Goal: Information Seeking & Learning: Check status

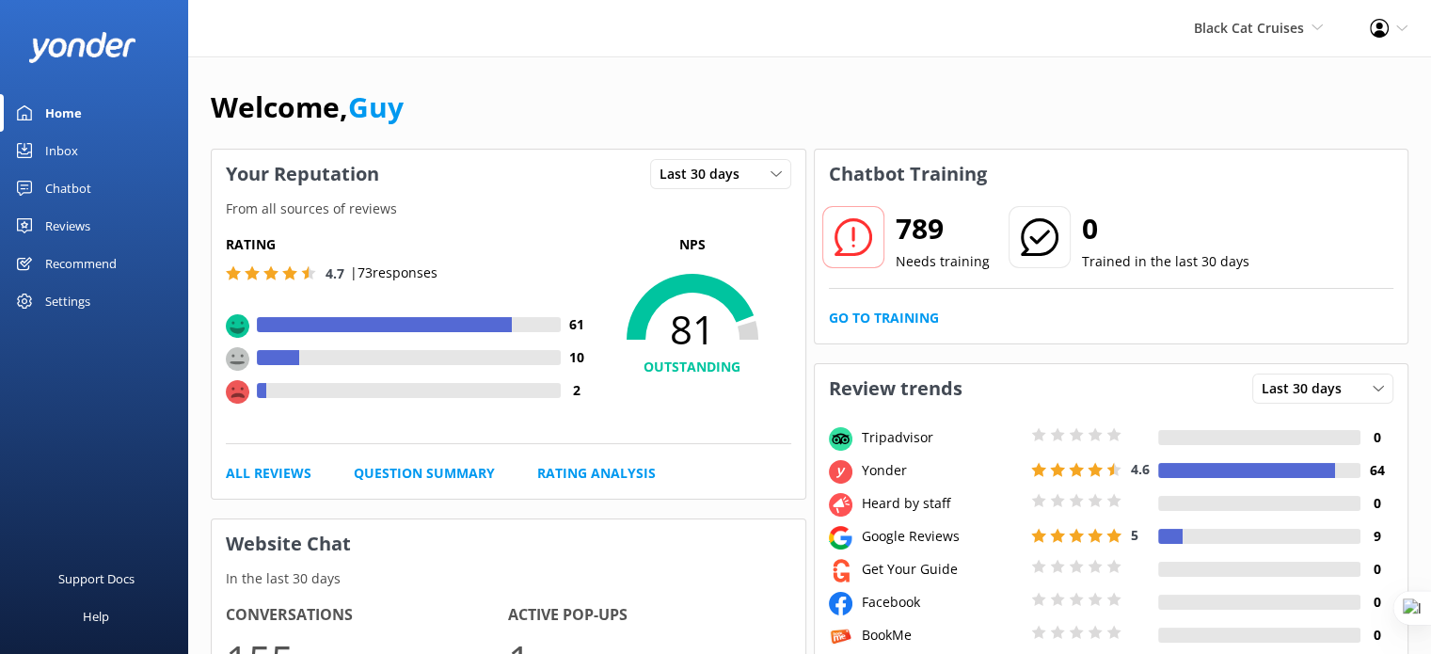
click at [71, 221] on div "Reviews" at bounding box center [67, 226] width 45 height 38
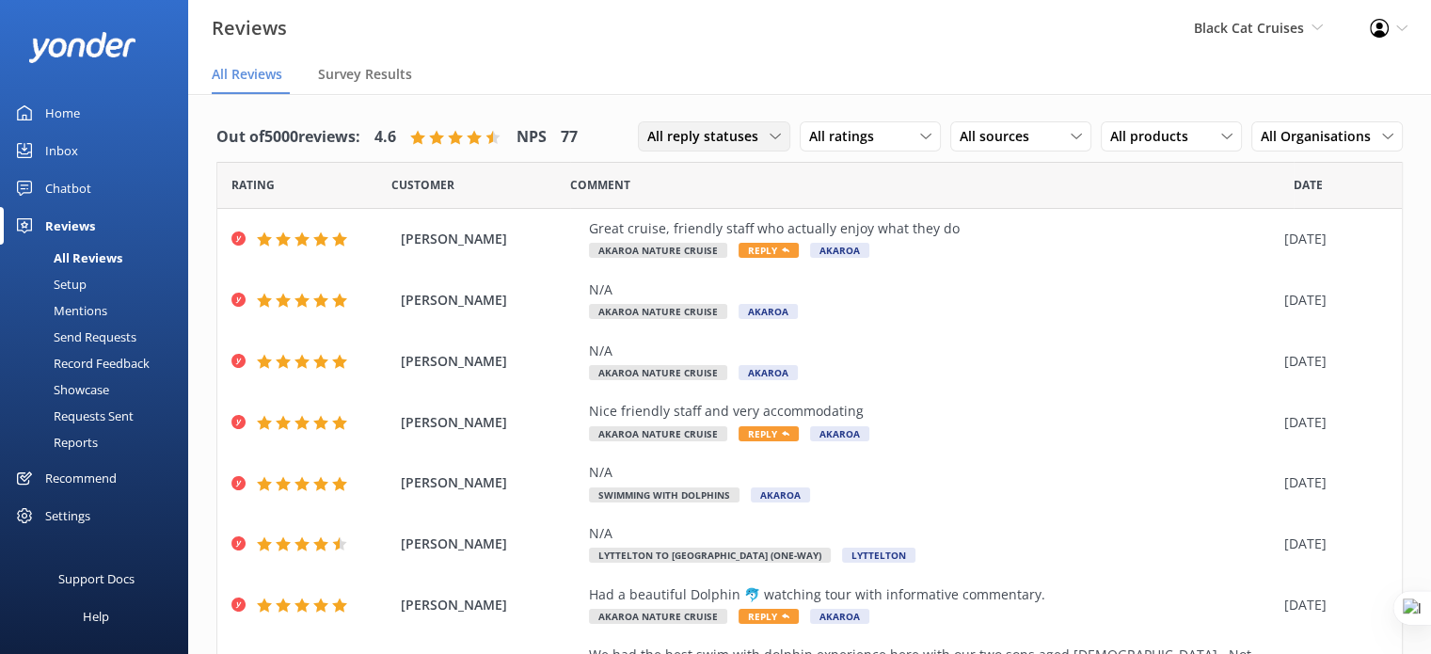
click at [720, 139] on span "All reply statuses" at bounding box center [708, 136] width 122 height 21
click at [723, 221] on link "Needs a reply" at bounding box center [722, 214] width 167 height 38
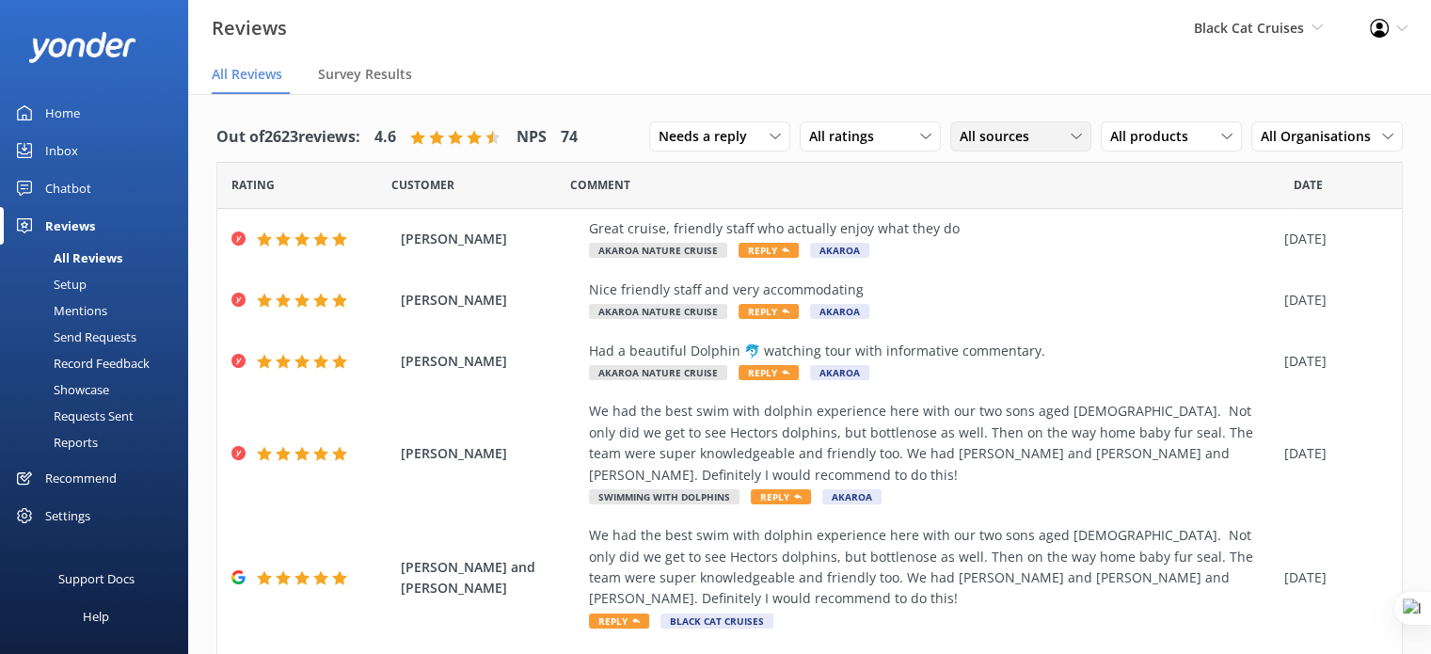
click at [1037, 142] on div "All sources" at bounding box center [1021, 136] width 132 height 21
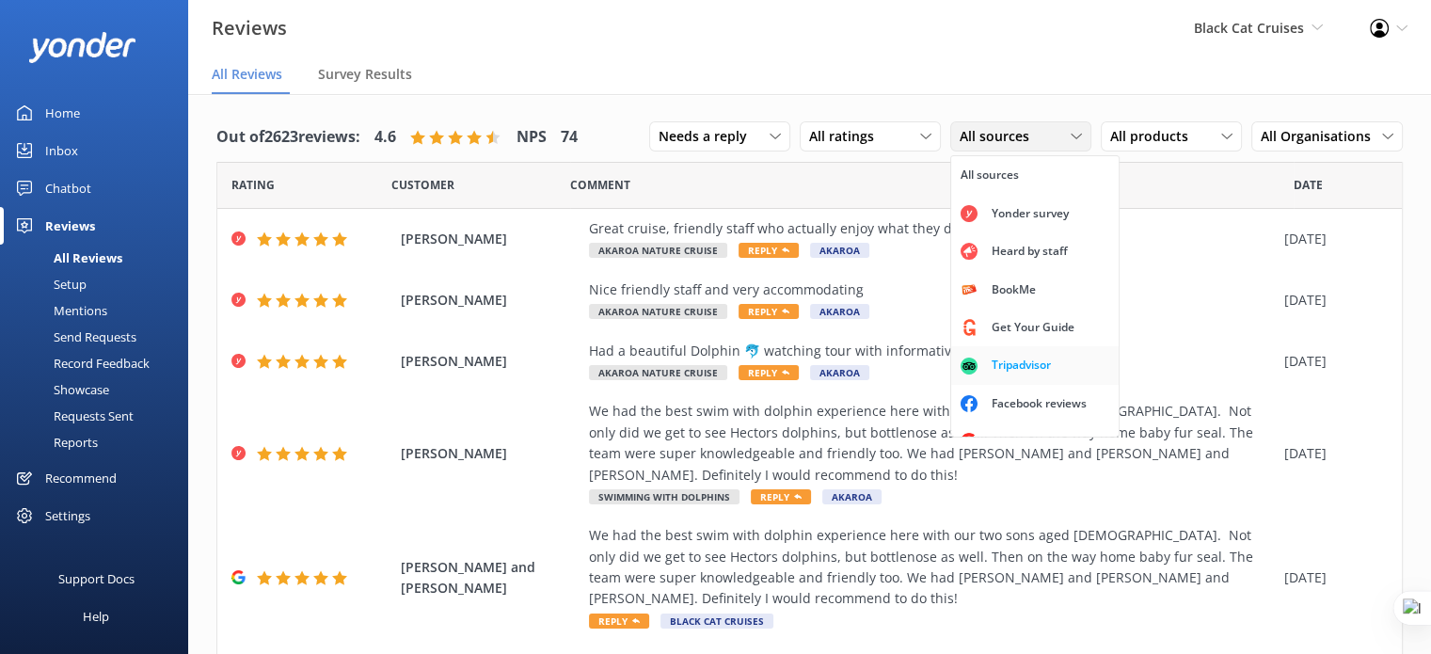
scroll to position [41, 0]
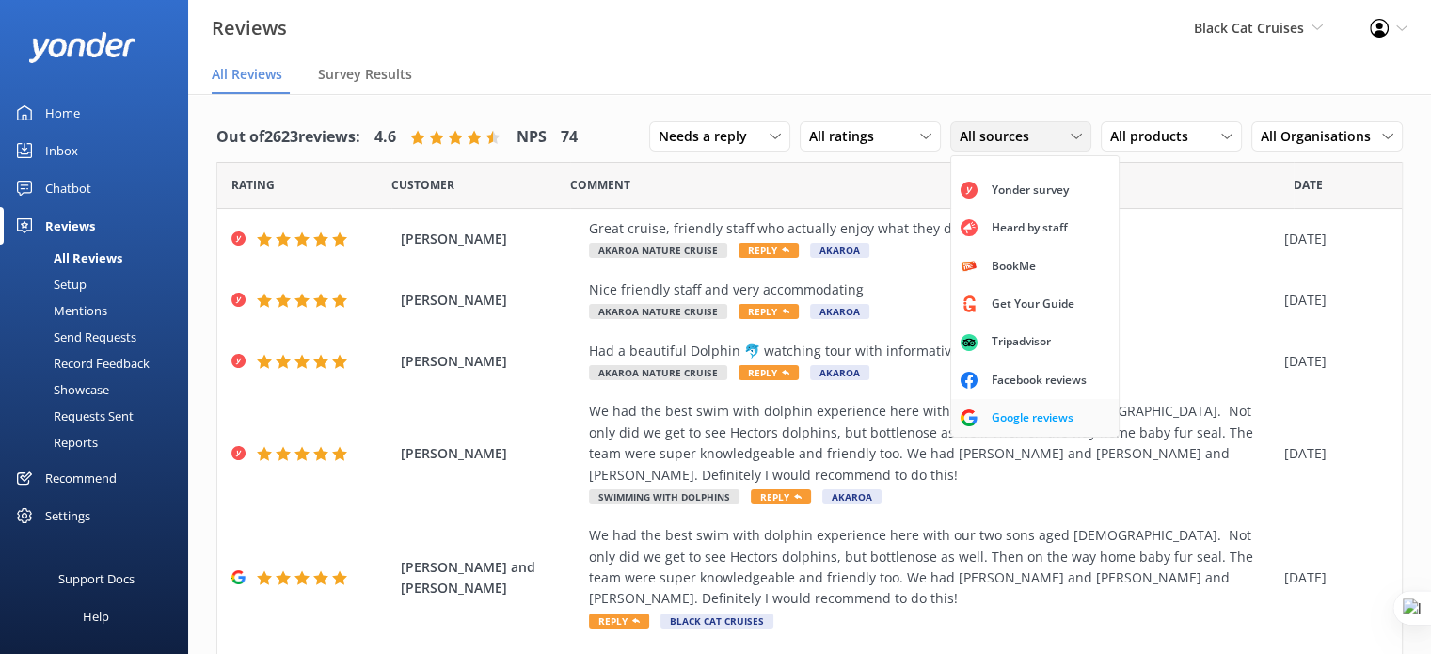
click at [1025, 414] on div "Google reviews" at bounding box center [1032, 417] width 110 height 19
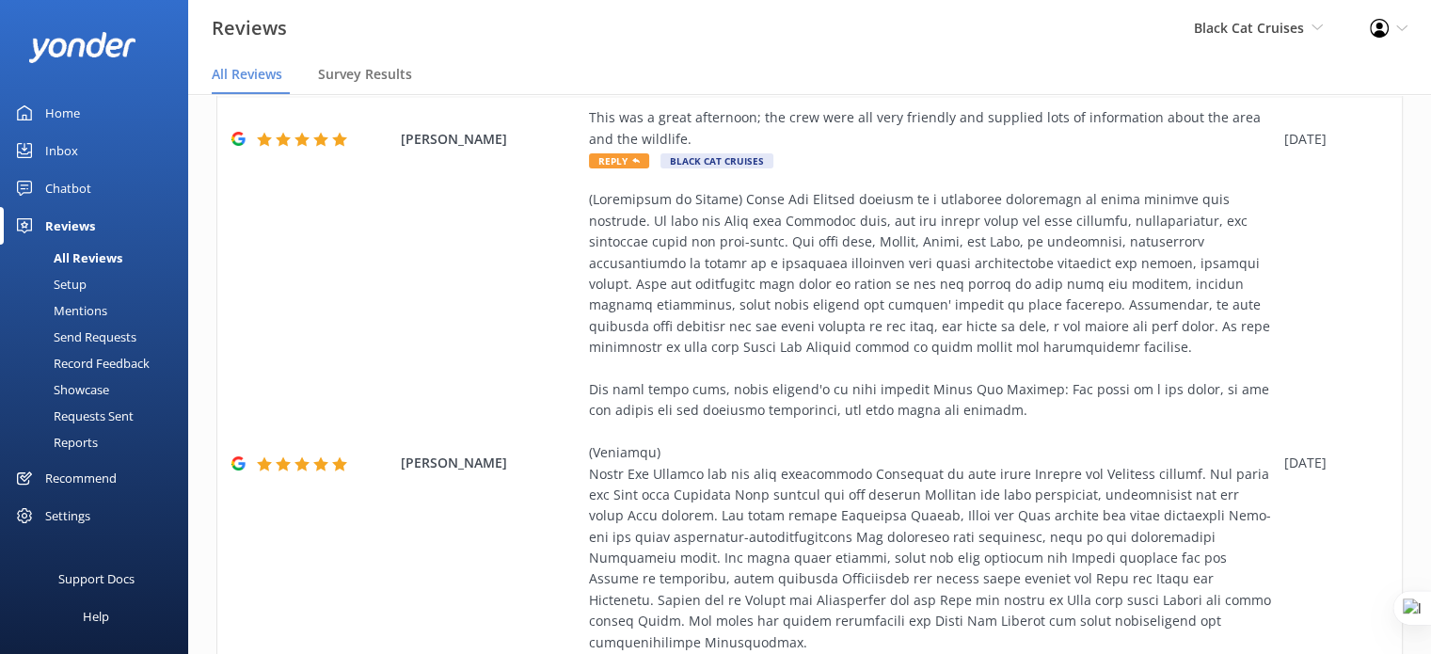
scroll to position [963, 0]
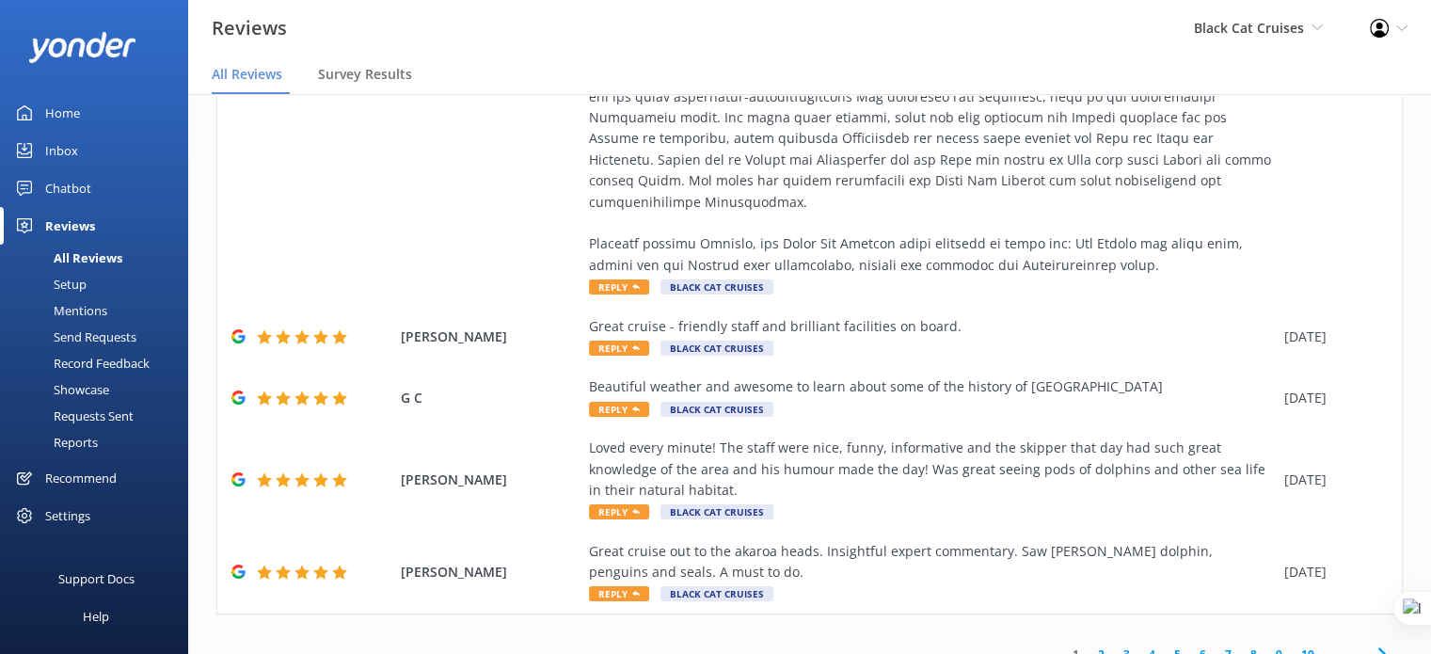
click at [1219, 645] on link "7" at bounding box center [1227, 654] width 25 height 18
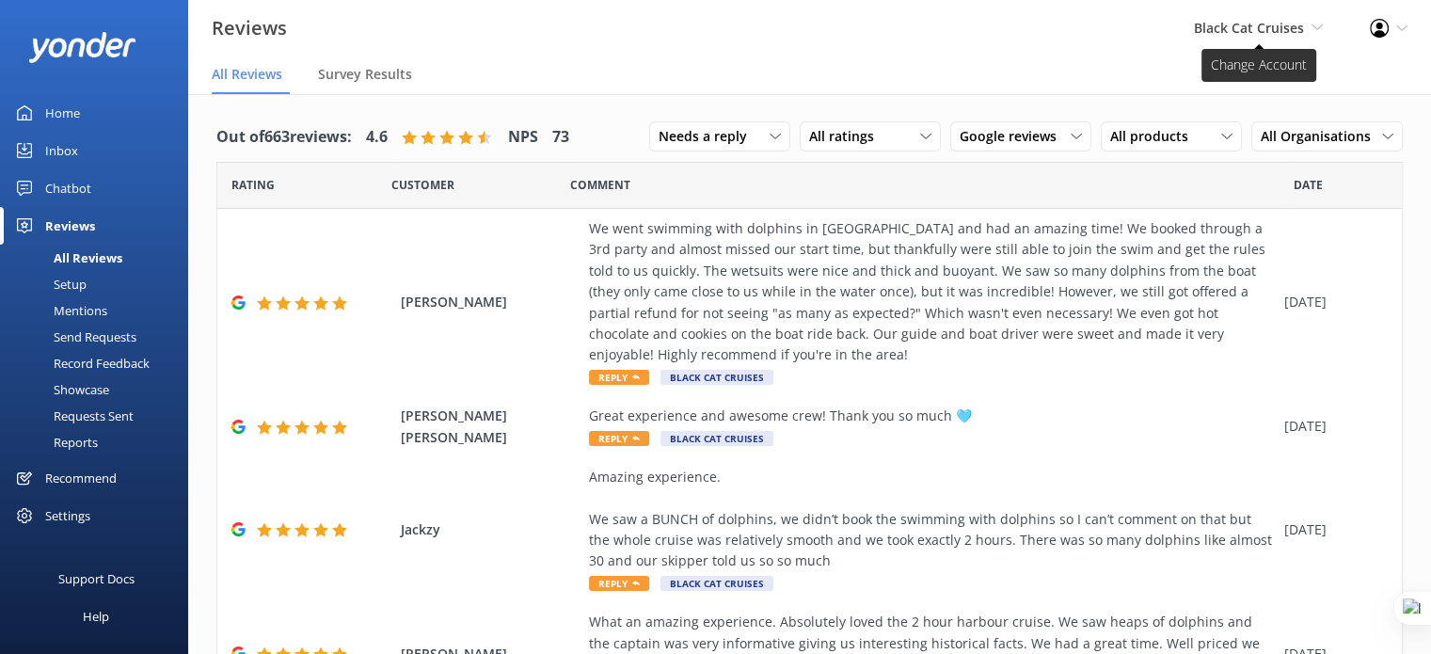
click at [1255, 30] on span "Black Cat Cruises" at bounding box center [1249, 28] width 110 height 18
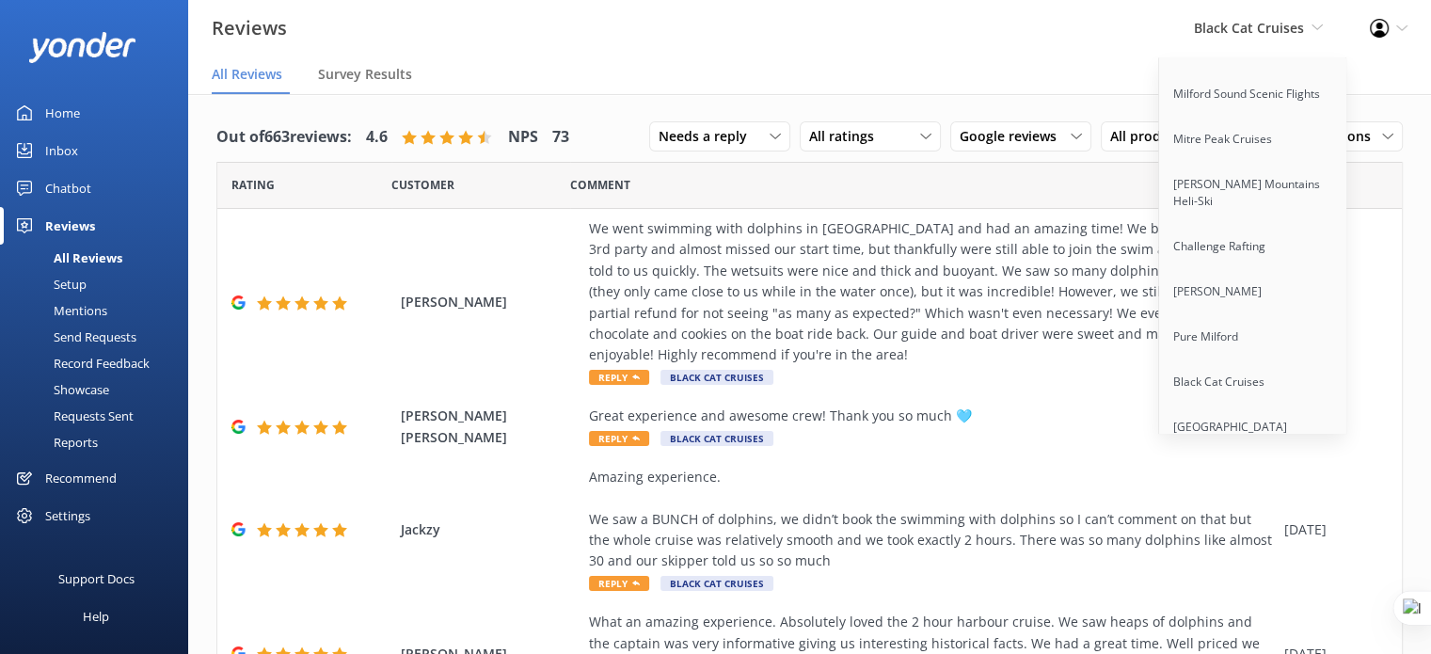
scroll to position [2412, 0]
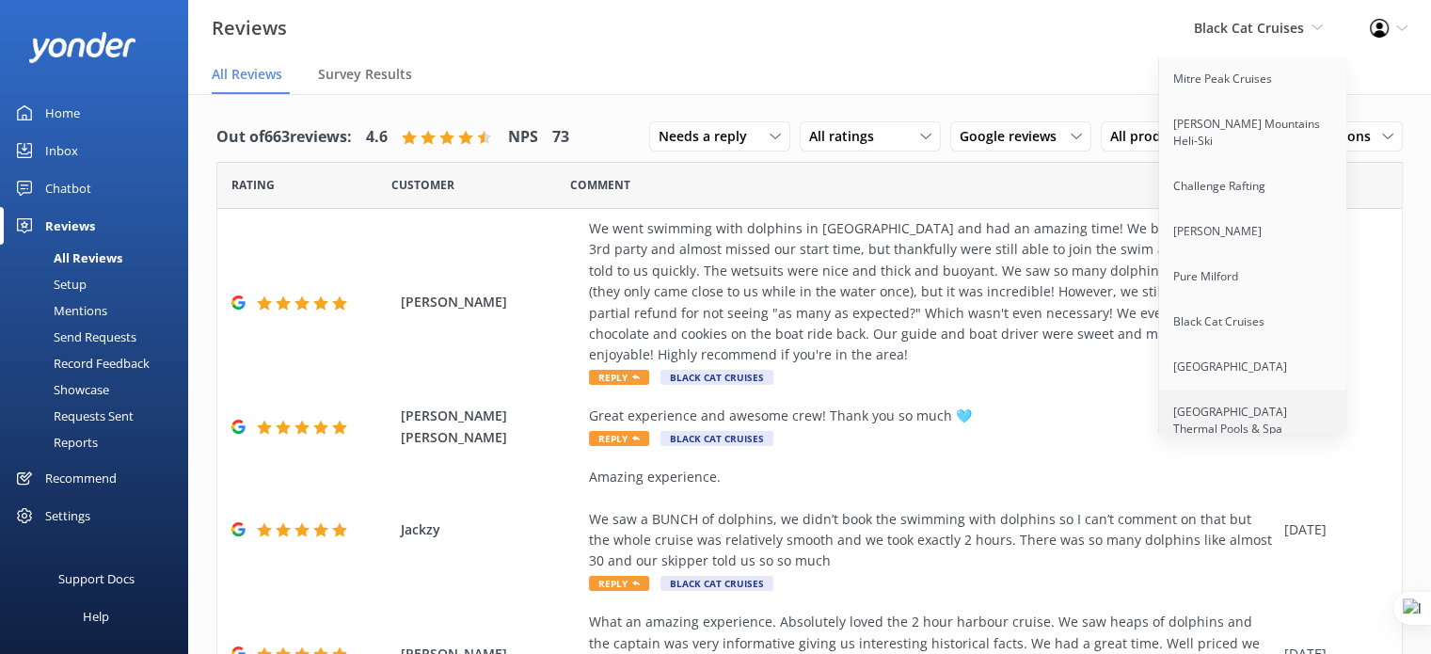
click at [1225, 406] on link "[GEOGRAPHIC_DATA] Thermal Pools & Spa" at bounding box center [1253, 420] width 188 height 62
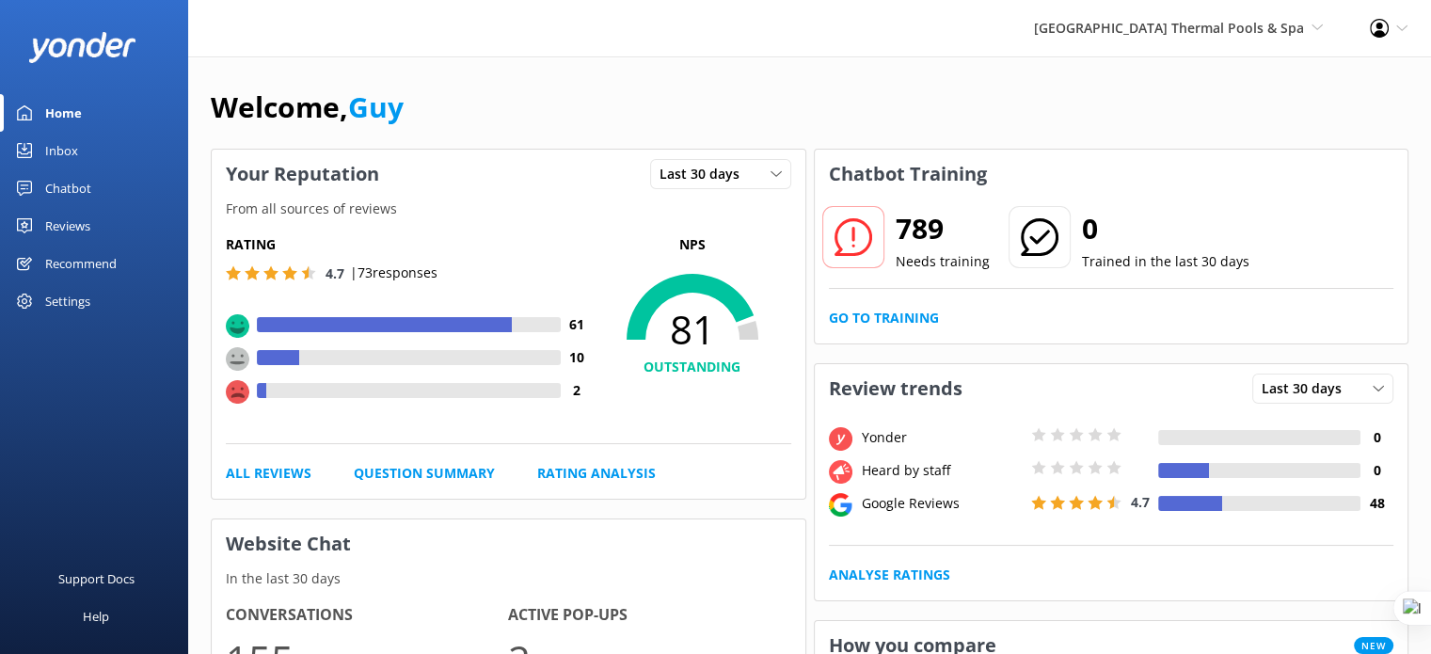
click at [78, 189] on div "Chatbot" at bounding box center [68, 188] width 46 height 38
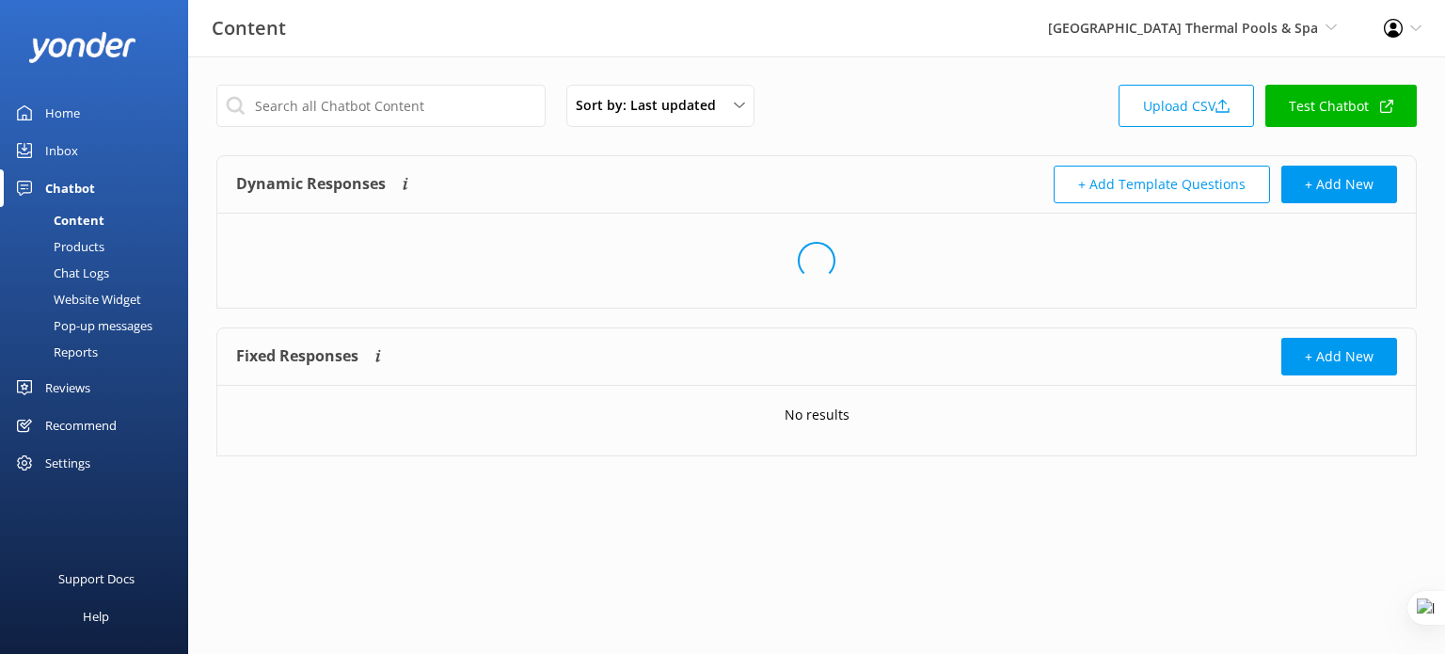
click at [99, 349] on link "Reports" at bounding box center [99, 352] width 177 height 26
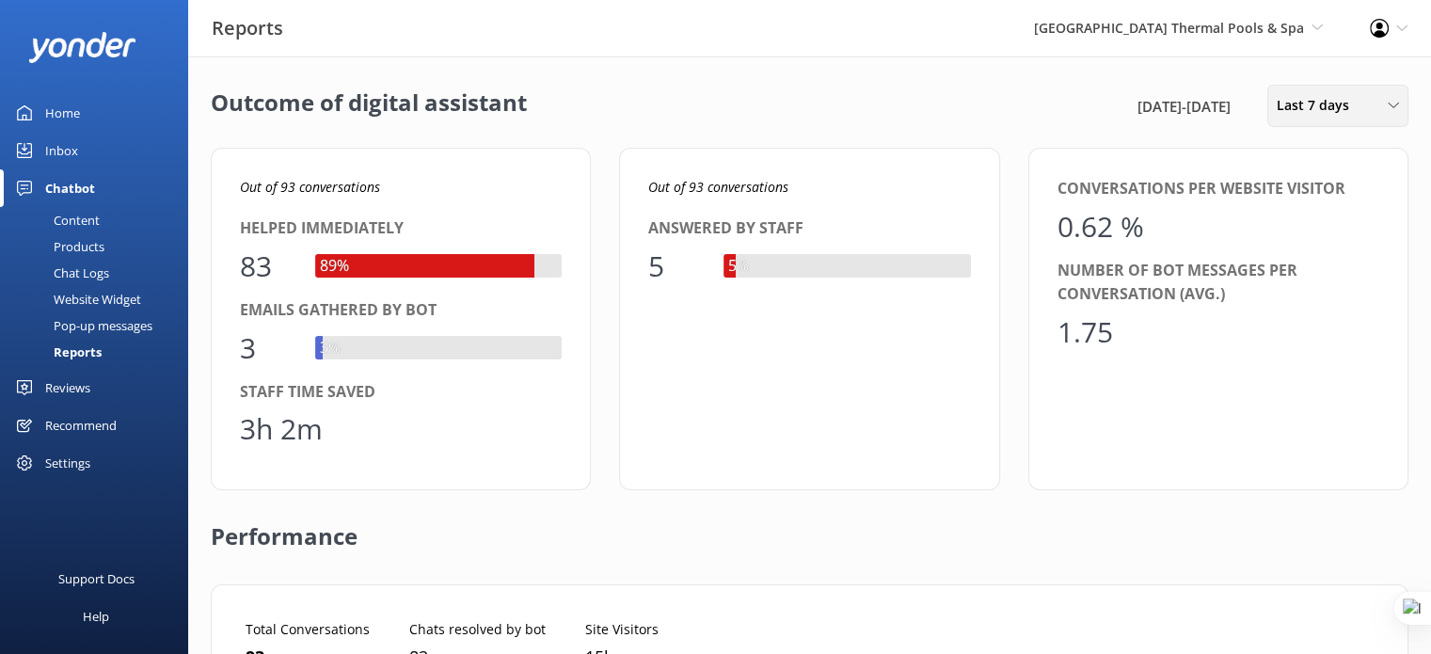
click at [1294, 116] on div "Last 7 days Last 7 days Last 30 days Last month Last 90 days Last 180 days Cust…" at bounding box center [1337, 106] width 141 height 42
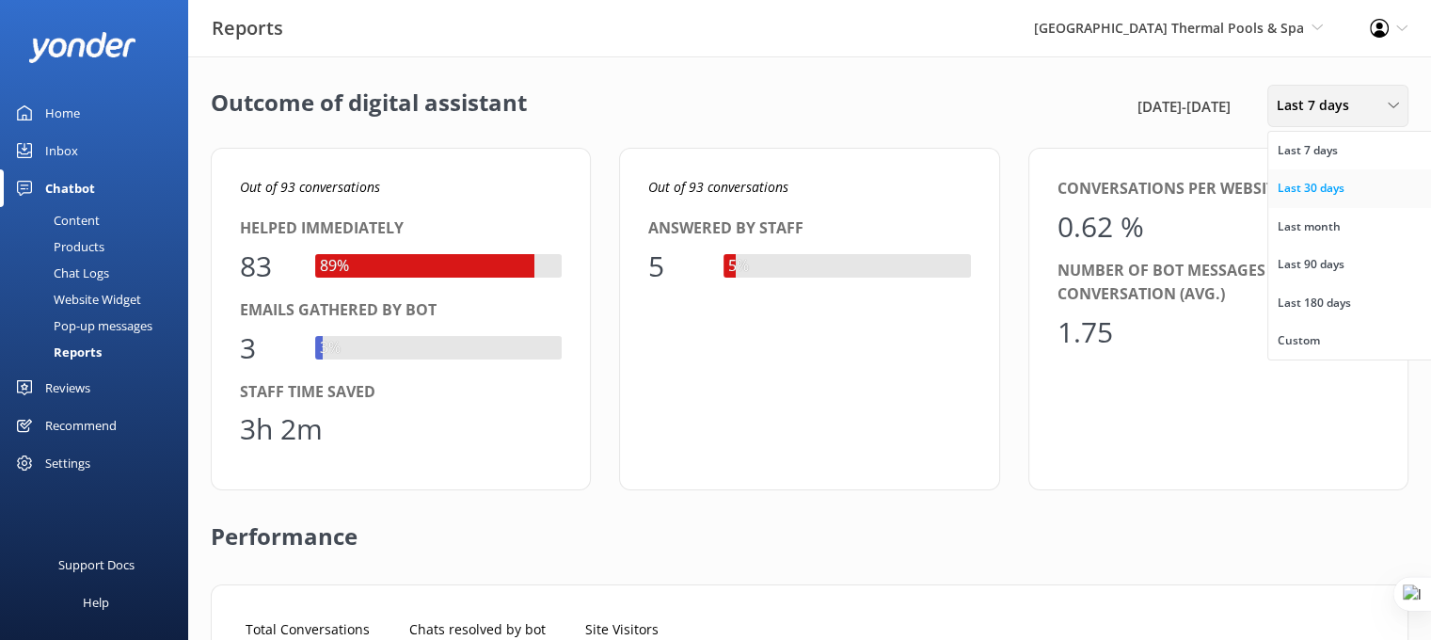
click at [1294, 195] on div "Last 30 days" at bounding box center [1310, 188] width 67 height 19
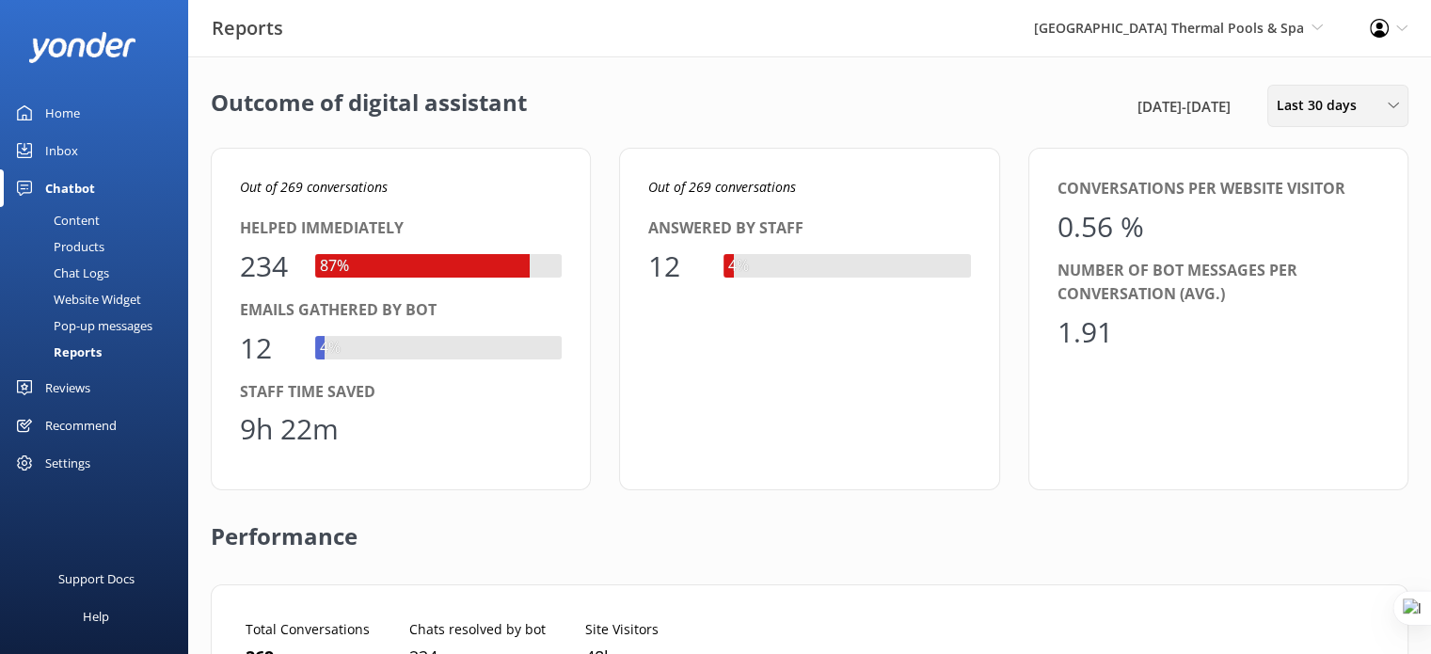
click at [1306, 101] on span "Last 30 days" at bounding box center [1321, 105] width 91 height 21
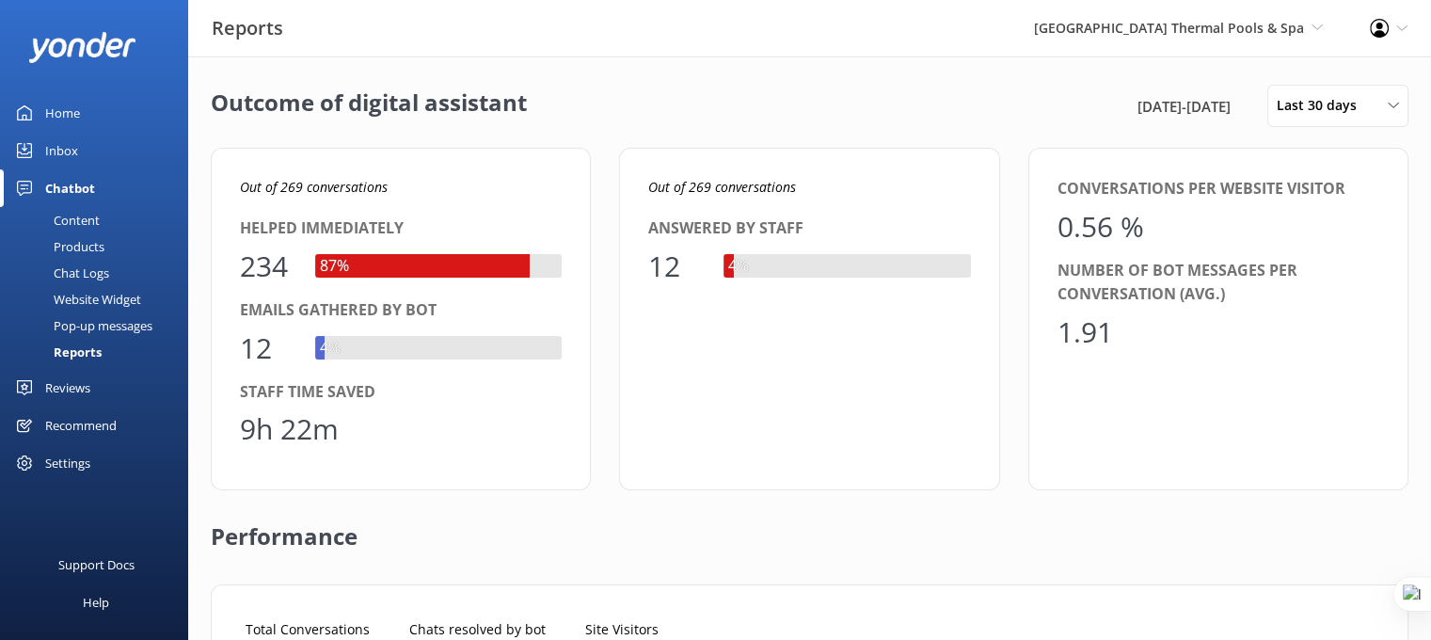
click at [1244, 9] on div "[GEOGRAPHIC_DATA] Thermal Pools & Spa Yonder demo [GEOGRAPHIC_DATA] Bea [PERSON…" at bounding box center [1178, 28] width 336 height 56
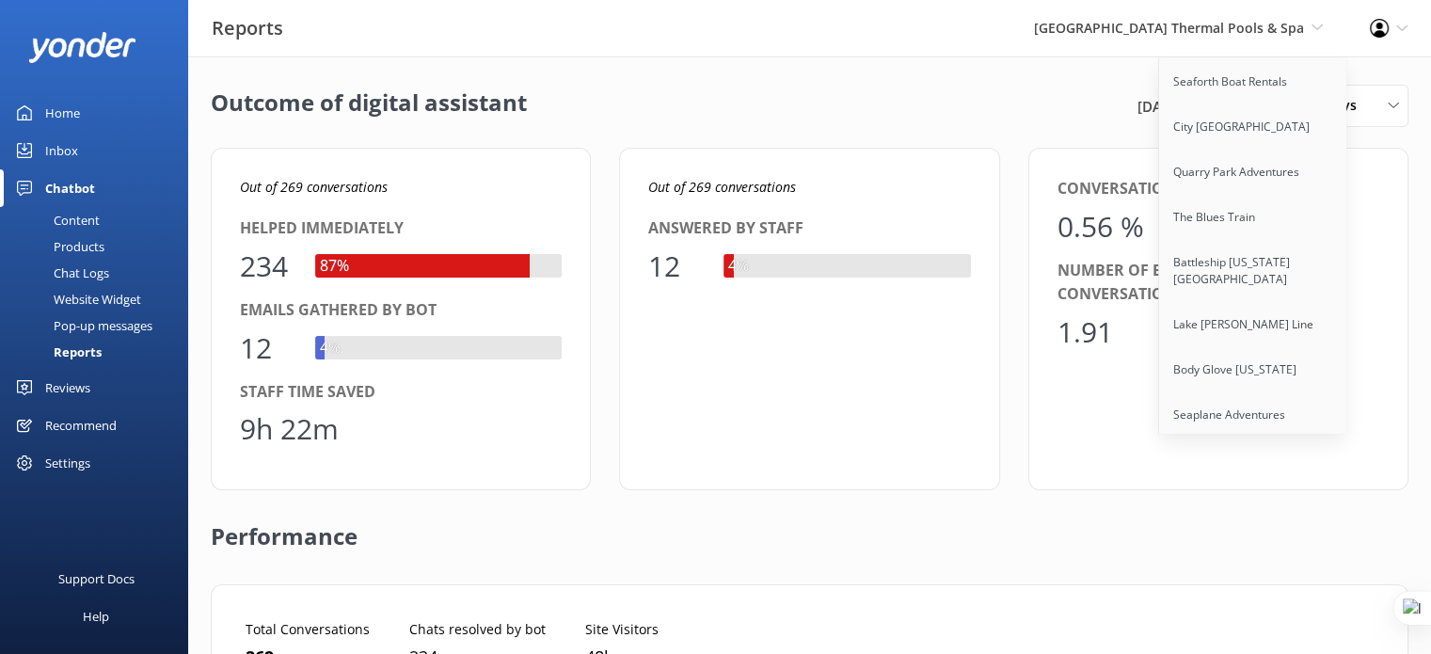
scroll to position [8463, 0]
click at [1240, 438] on link "Extranomical Tours" at bounding box center [1253, 460] width 188 height 45
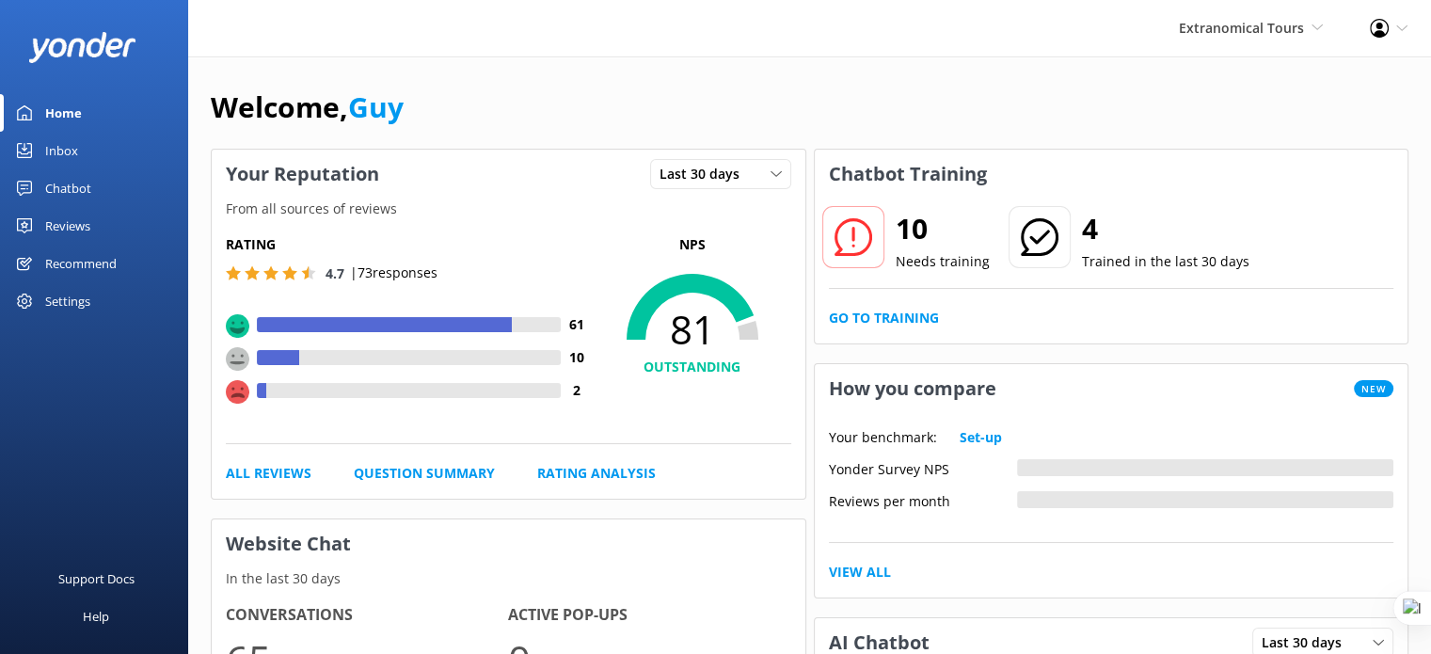
click at [71, 193] on div "Chatbot" at bounding box center [68, 188] width 46 height 38
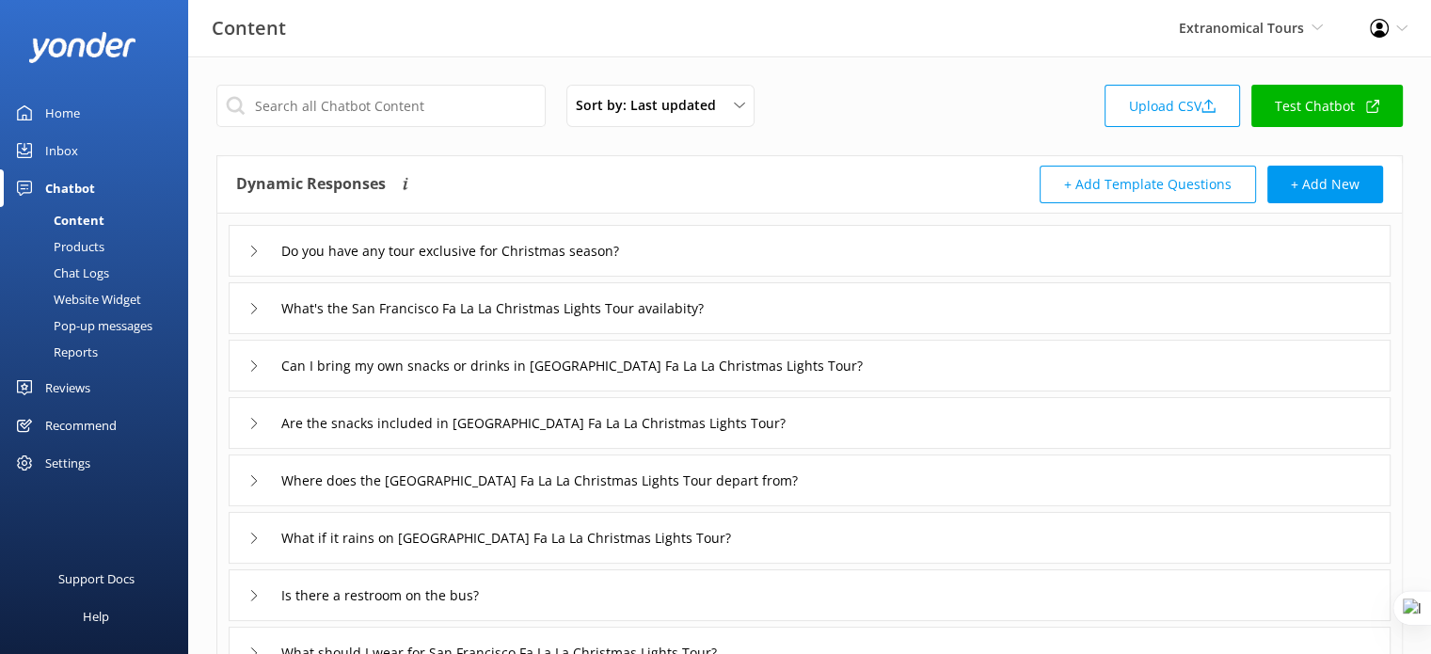
click at [98, 356] on div "Reports" at bounding box center [54, 352] width 87 height 26
